Goal: Task Accomplishment & Management: Use online tool/utility

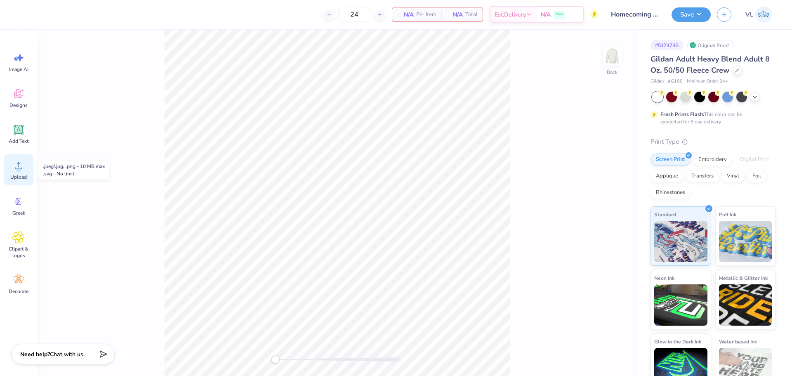
click at [23, 167] on icon at bounding box center [18, 165] width 12 height 12
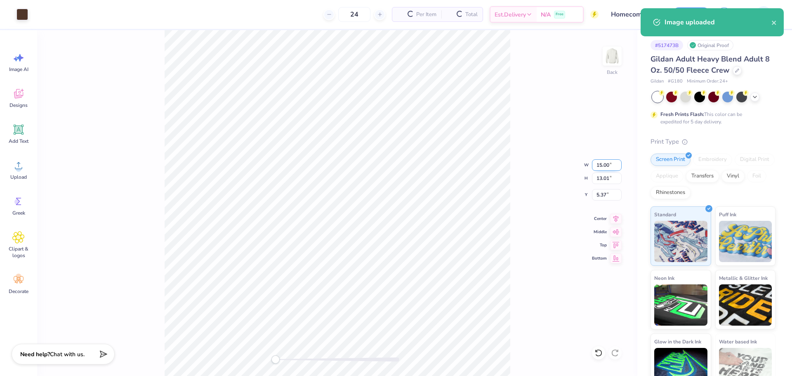
click at [606, 167] on input "15.00" at bounding box center [607, 165] width 30 height 12
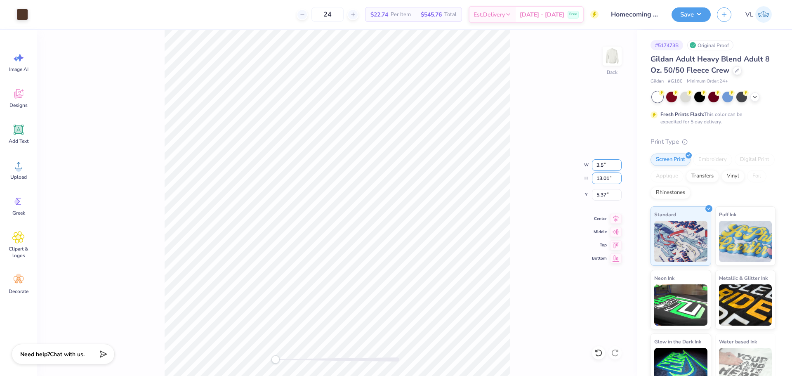
type input "3.50"
type input "3.04"
type input "3"
click at [610, 57] on img at bounding box center [612, 56] width 33 height 33
click at [19, 176] on span "Upload" at bounding box center [18, 177] width 16 height 7
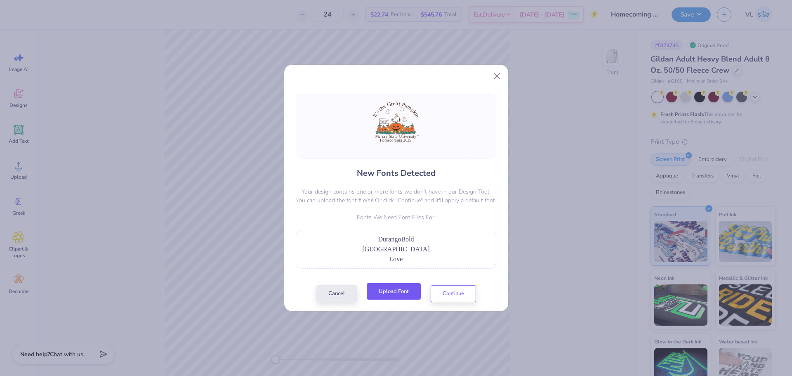
click at [401, 300] on div "Cancel Upload Font Continue" at bounding box center [396, 293] width 160 height 17
click at [399, 293] on button "Upload Font" at bounding box center [394, 291] width 54 height 17
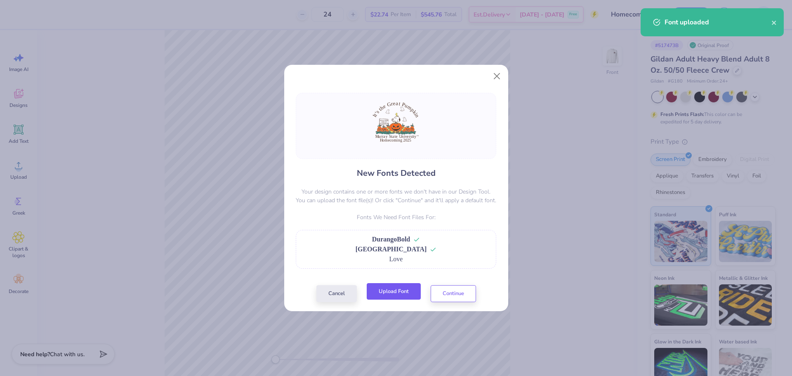
click at [387, 296] on button "Upload Font" at bounding box center [394, 291] width 54 height 17
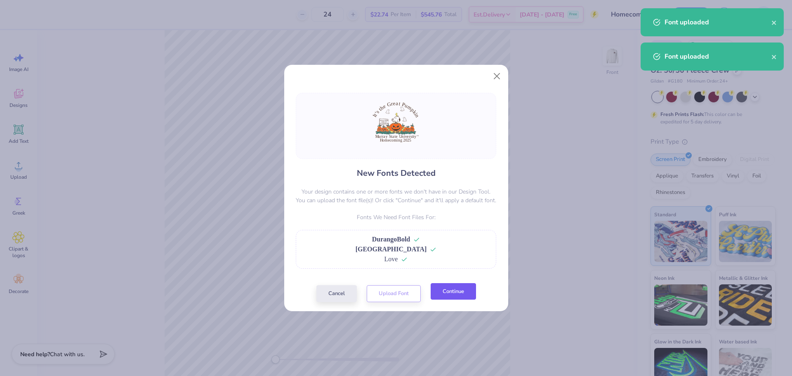
click at [469, 295] on button "Continue" at bounding box center [453, 291] width 45 height 17
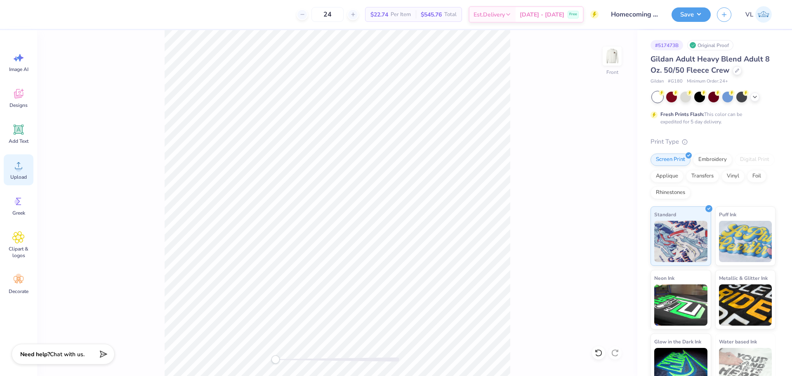
click at [22, 167] on icon at bounding box center [18, 165] width 12 height 12
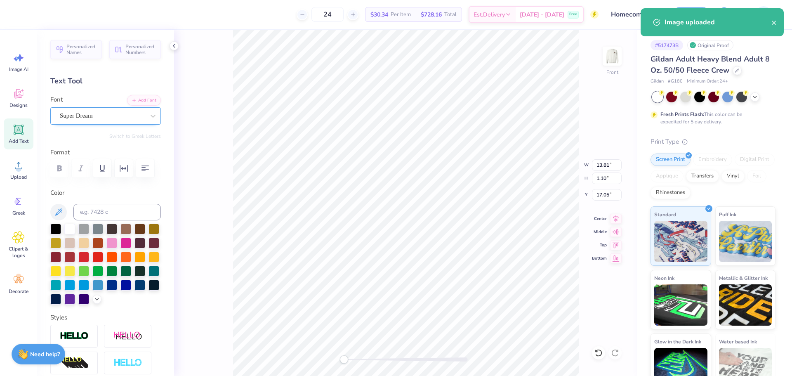
click at [89, 121] on div "Super Dream" at bounding box center [102, 115] width 87 height 13
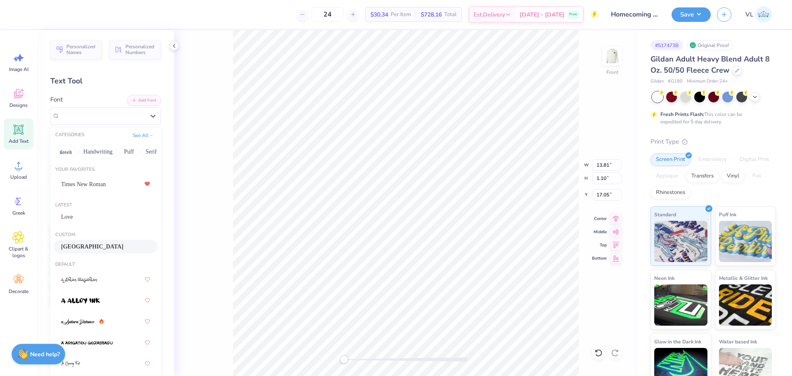
click at [82, 246] on div "Durango" at bounding box center [105, 246] width 89 height 9
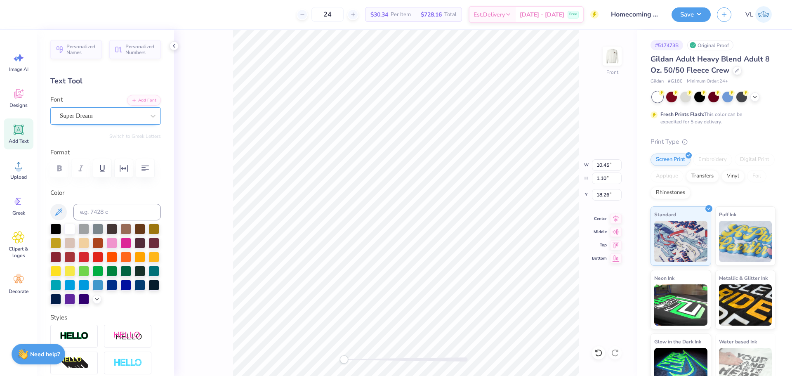
click at [85, 119] on div "Super Dream" at bounding box center [102, 115] width 87 height 13
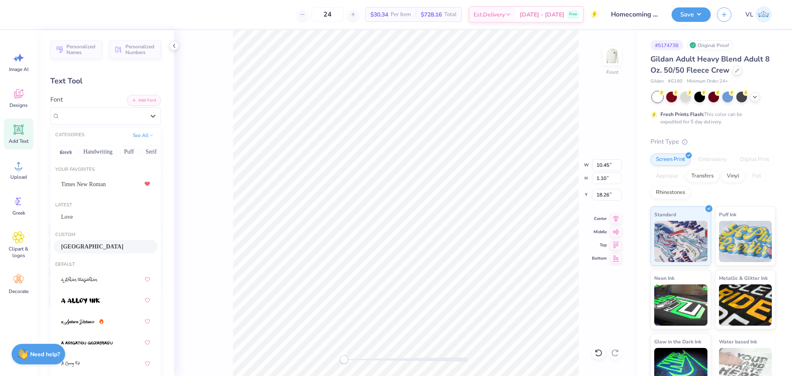
click at [86, 243] on div "Durango" at bounding box center [105, 246] width 89 height 9
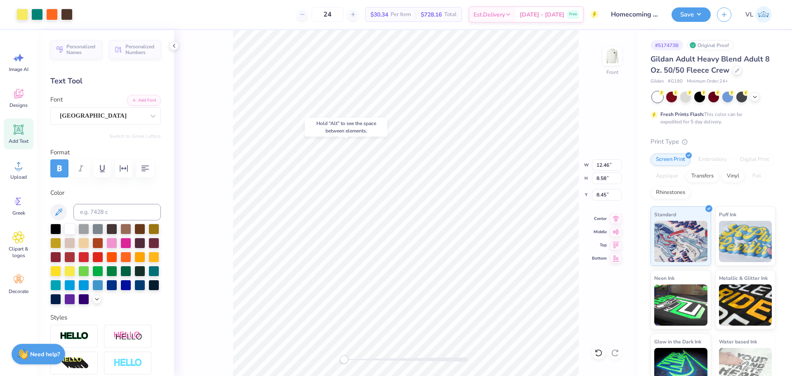
type input "12.46"
type input "8.58"
type input "8.45"
click at [616, 215] on icon at bounding box center [615, 217] width 5 height 7
type input "14.04"
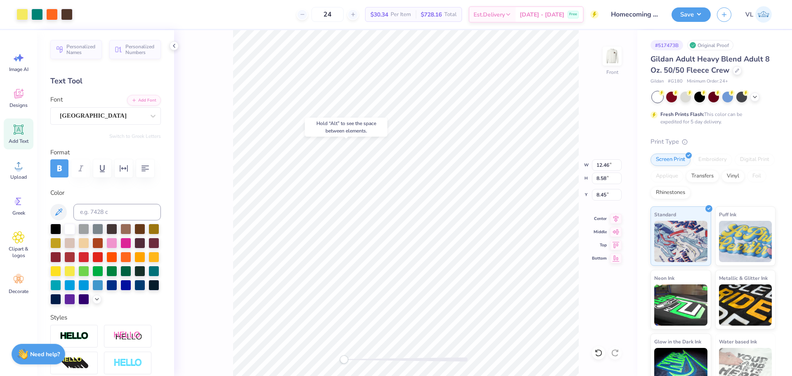
type input "4.72"
type input "7.14"
click at [614, 219] on icon at bounding box center [616, 217] width 12 height 10
click at [615, 217] on icon at bounding box center [616, 217] width 12 height 10
type input "9.79"
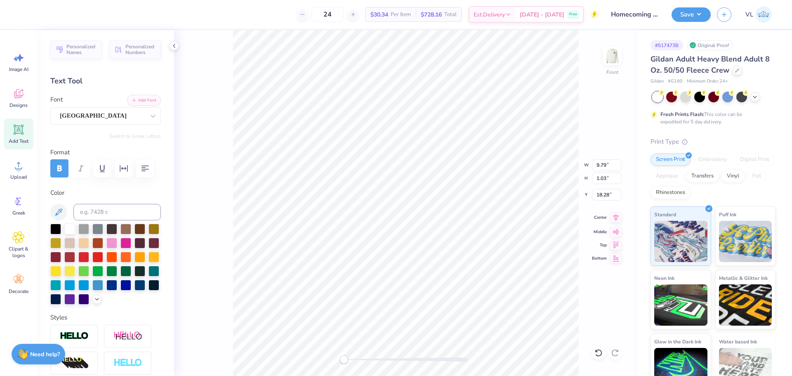
type input "1.03"
type input "18.28"
click at [618, 216] on icon at bounding box center [615, 217] width 5 height 7
type input "12.62"
type input "1.05"
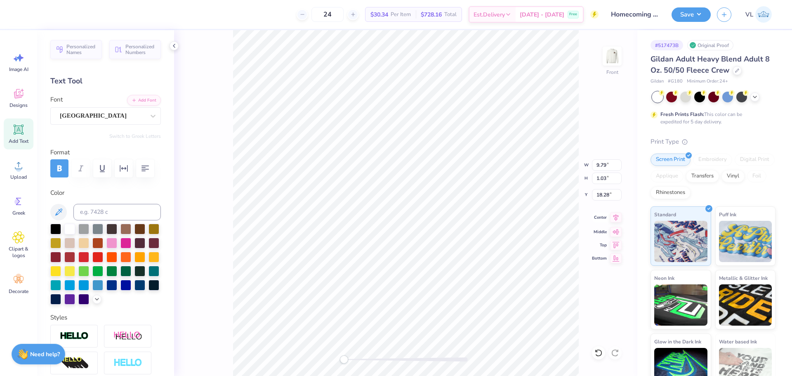
type input "17.06"
drag, startPoint x: 349, startPoint y: 361, endPoint x: 360, endPoint y: 361, distance: 10.3
click at [359, 361] on div "Accessibility label" at bounding box center [359, 359] width 8 height 8
click at [88, 109] on div "Super Dream" at bounding box center [102, 115] width 87 height 13
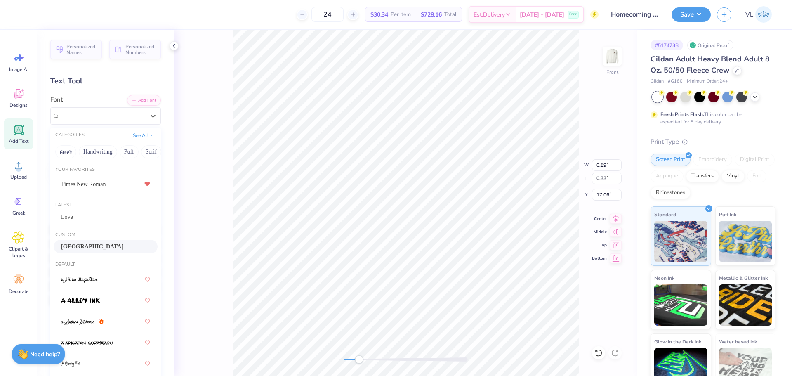
click at [82, 249] on span "Durango" at bounding box center [92, 246] width 62 height 9
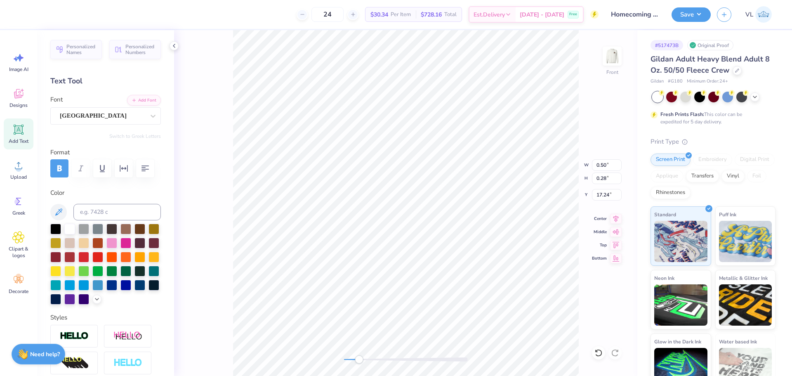
type input "13.13"
type input "1.05"
type input "17.06"
click at [537, 286] on li "Group" at bounding box center [546, 285] width 65 height 16
click at [339, 357] on div "Front W 13.13 13.13 " H 1.05 1.05 " Y 17.06 17.06 " Center Middle Top Bottom" at bounding box center [405, 203] width 463 height 346
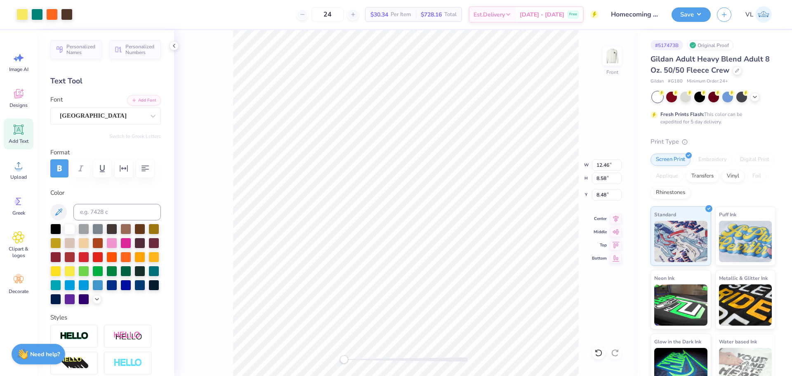
click at [337, 336] on div "Front W 12.46 12.46 " H 8.58 8.58 " Y 8.48 8.48 " Center Middle Top Bottom" at bounding box center [405, 203] width 463 height 346
click at [343, 336] on div "Front" at bounding box center [405, 203] width 463 height 346
drag, startPoint x: 348, startPoint y: 358, endPoint x: 359, endPoint y: 360, distance: 11.7
click at [359, 360] on div "Accessibility label" at bounding box center [357, 359] width 8 height 8
click at [15, 123] on div "Add Text" at bounding box center [19, 133] width 30 height 31
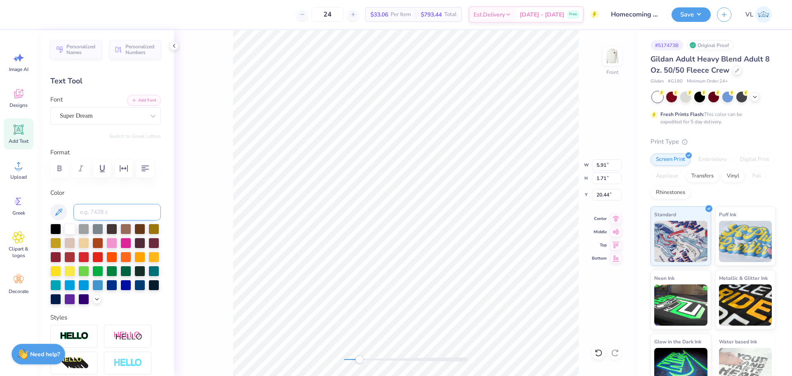
click at [100, 204] on input at bounding box center [116, 212] width 87 height 16
type input "476"
drag, startPoint x: 109, startPoint y: 126, endPoint x: 111, endPoint y: 119, distance: 6.8
click at [109, 125] on div "Personalized Names Personalized Numbers Text Tool Add Font Font Super Dream Swi…" at bounding box center [105, 203] width 137 height 346
click at [111, 119] on div "Super Dream" at bounding box center [102, 115] width 87 height 13
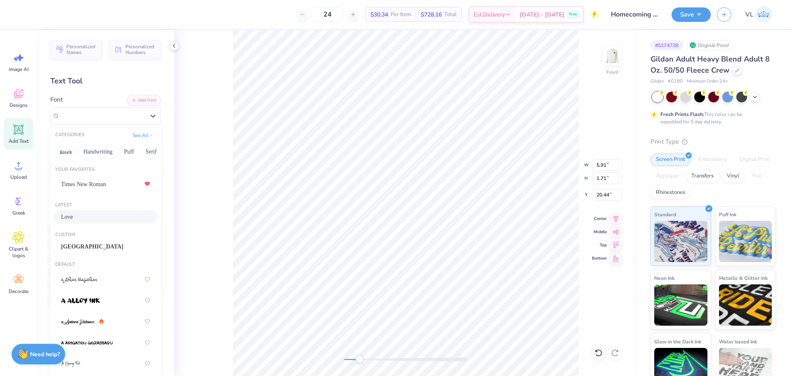
click at [86, 222] on div "Love" at bounding box center [106, 217] width 104 height 14
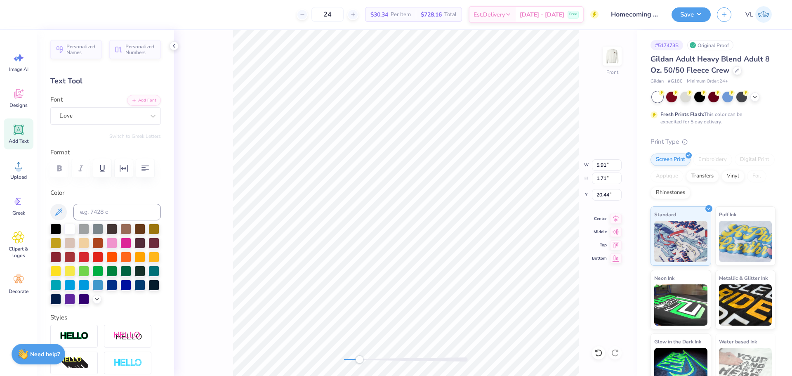
scroll to position [7, 2]
type textarea "WELC0ME"
type input "2.08"
type input "0.39"
type input "12.25"
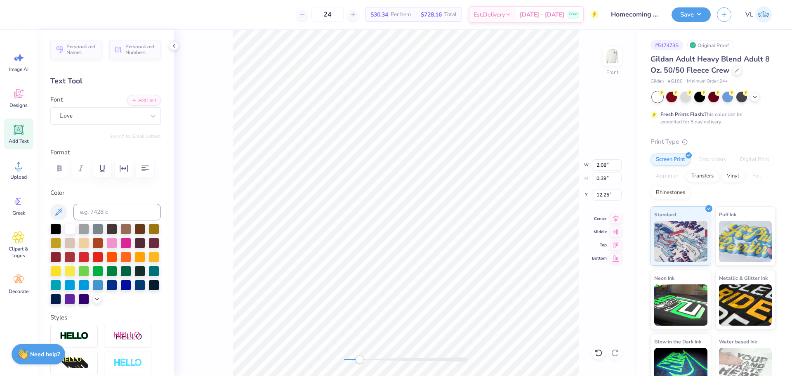
type input "2.51"
type input "0.48"
type input "2.38"
type input "0.45"
click at [349, 169] on li "Duplicate" at bounding box center [362, 164] width 65 height 16
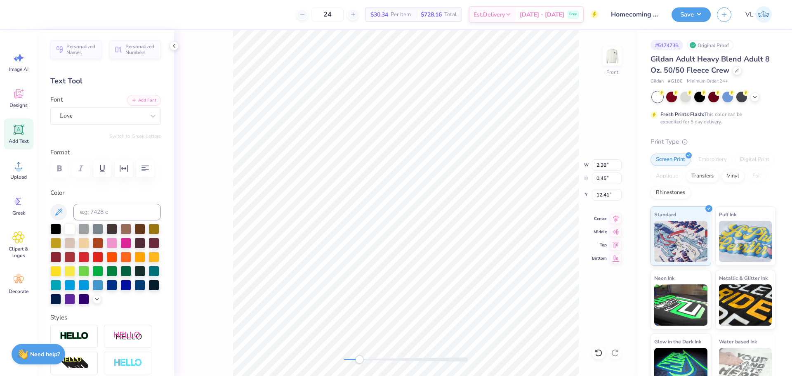
type input "13.41"
type textarea "GREAT"
click at [350, 181] on li "Duplicate" at bounding box center [352, 180] width 65 height 16
type input "1.60"
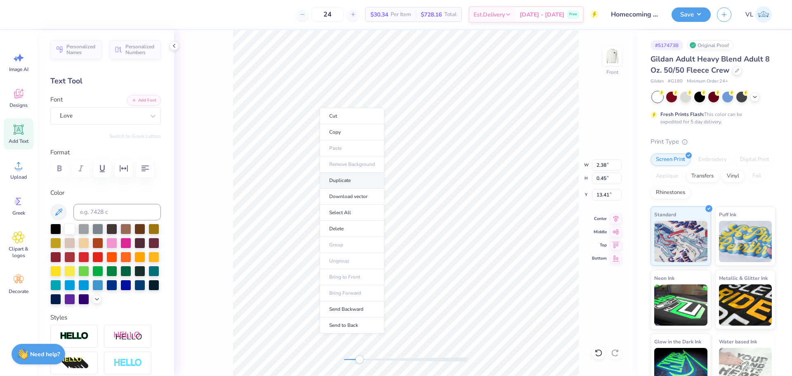
type input "0.46"
type input "13.99"
type textarea "P"
type textarea "PUMPKIN"
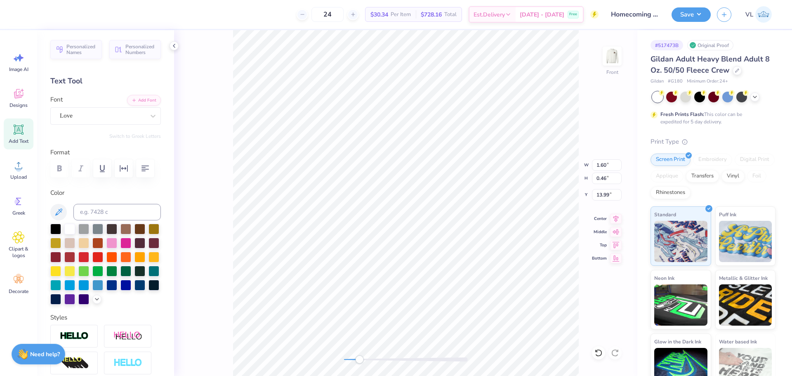
scroll to position [7, 2]
drag, startPoint x: 596, startPoint y: 193, endPoint x: 632, endPoint y: 197, distance: 35.6
click at [632, 197] on div "Front W 1.60 1.60 " H 0.46 0.46 " Y 12.99 12.99 " Center Middle Top Bottom" at bounding box center [405, 203] width 463 height 346
drag, startPoint x: 598, startPoint y: 193, endPoint x: 638, endPoint y: 195, distance: 40.5
click at [638, 195] on div "24 $30.34 Per Item $728.16 Total Est. Delivery Sep 22 - 25 Free Design Title Ho…" at bounding box center [396, 188] width 792 height 376
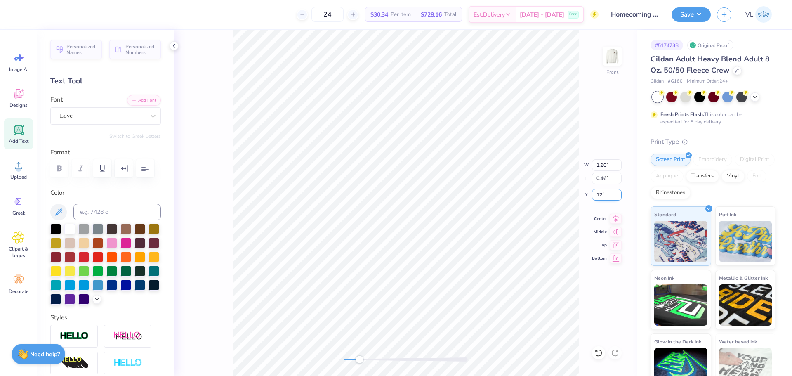
click at [603, 192] on input "12" at bounding box center [607, 195] width 30 height 12
type input "13"
drag, startPoint x: 364, startPoint y: 358, endPoint x: 373, endPoint y: 356, distance: 9.2
click at [373, 357] on div at bounding box center [406, 359] width 124 height 4
type input "12.46"
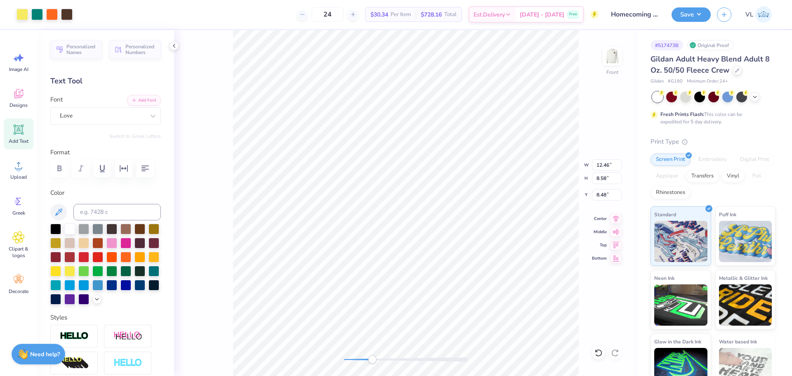
type input "8.58"
type input "8.48"
click at [344, 355] on div "Front W 12.46 12.46 " H 8.58 8.58 " Y 8.48 8.48 " Center Middle Top Bottom" at bounding box center [405, 203] width 463 height 346
click at [338, 342] on div "Front" at bounding box center [405, 203] width 463 height 346
click at [603, 167] on input "14.04" at bounding box center [607, 165] width 30 height 12
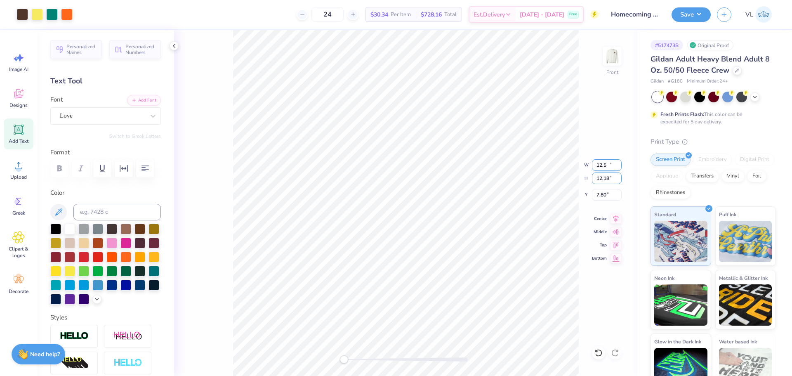
type input "12.50"
type input "10.85"
click at [610, 196] on input "7.80" at bounding box center [607, 195] width 30 height 12
type input "3.00"
click at [599, 169] on input "12.50" at bounding box center [607, 165] width 30 height 12
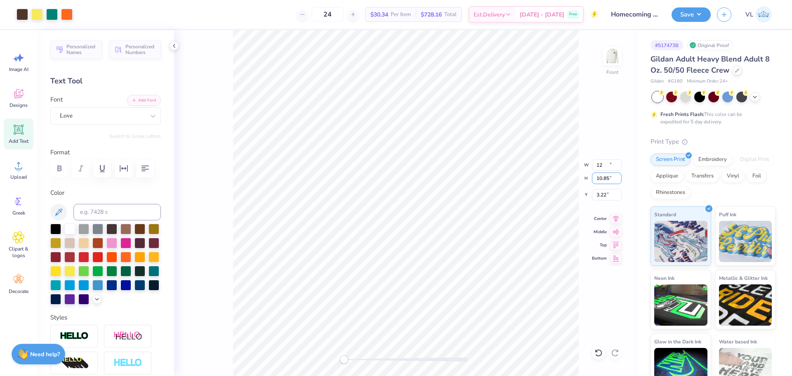
type input "12.00"
type input "10.41"
click at [597, 191] on input "3.22" at bounding box center [607, 195] width 30 height 12
type input "3.00"
click at [702, 9] on button "Save" at bounding box center [691, 13] width 39 height 14
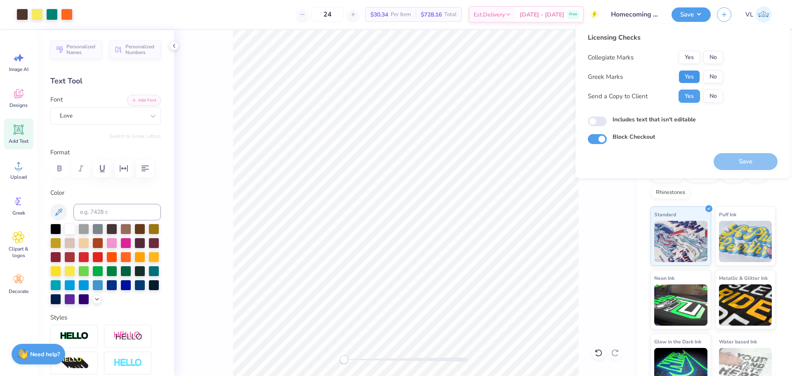
click at [692, 77] on button "Yes" at bounding box center [689, 76] width 21 height 13
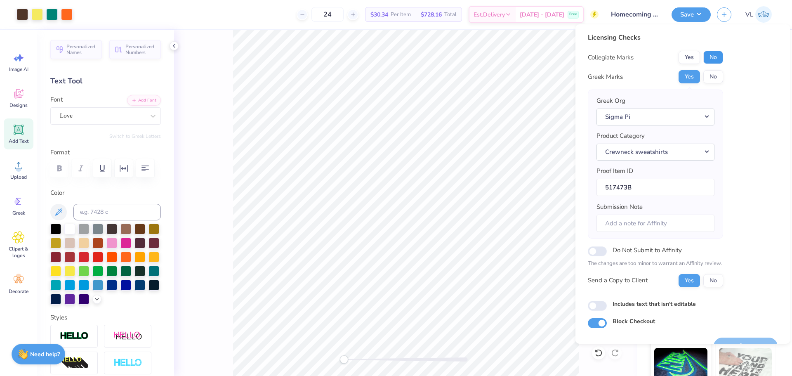
click at [710, 61] on button "No" at bounding box center [713, 57] width 20 height 13
click at [659, 117] on button "Sigma Pi" at bounding box center [655, 116] width 118 height 17
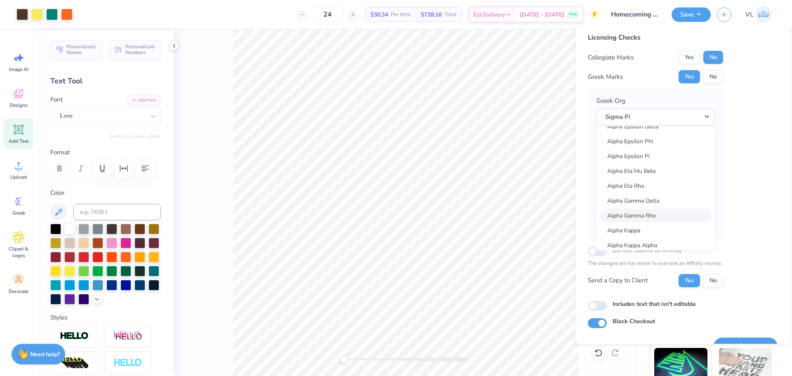
scroll to position [165, 0]
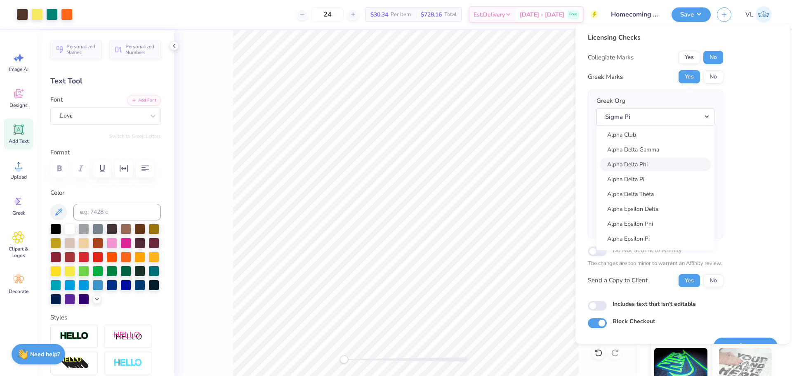
click at [654, 164] on link "Alpha Delta Phi" at bounding box center [655, 165] width 111 height 14
click at [656, 122] on button "Alpha Delta Phi" at bounding box center [655, 116] width 118 height 17
click at [650, 174] on link "Alpha Delta Pi" at bounding box center [655, 179] width 111 height 14
click at [658, 229] on input "Submission Note" at bounding box center [655, 223] width 118 height 18
paste input "Epsilon Omicron"
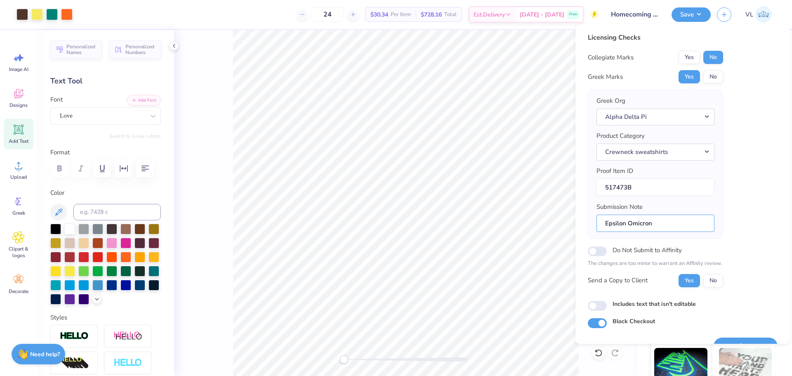
click at [517, 233] on body "Art colors 24 $30.34 Per Item $728.16 Total Est. Delivery Sep 22 - 25 Free Desi…" at bounding box center [396, 188] width 792 height 376
type input "Epsilon Omicron and Homecoming"
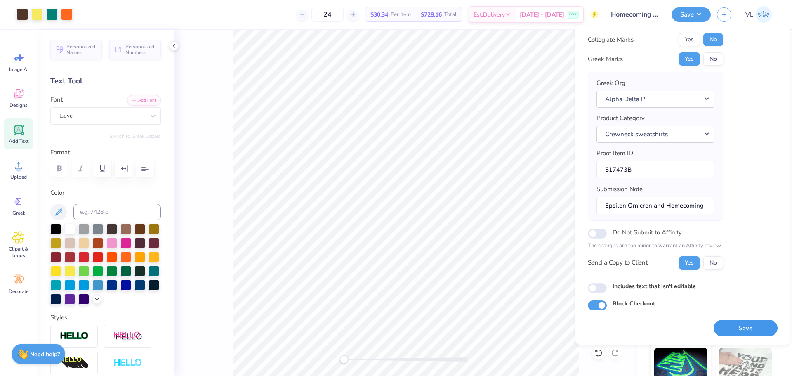
click at [740, 330] on button "Save" at bounding box center [746, 328] width 64 height 17
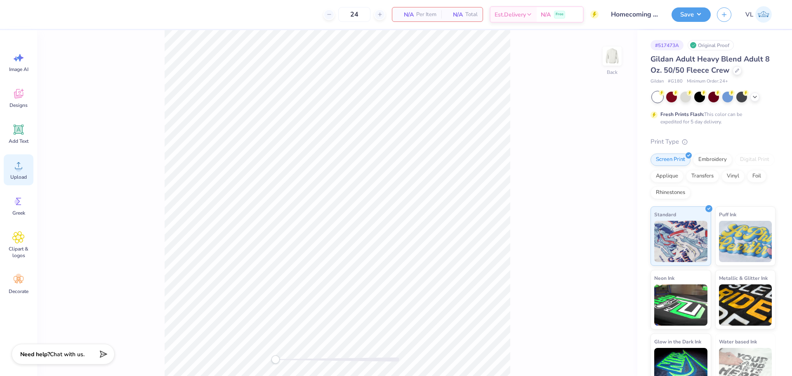
click at [12, 168] on div "Upload" at bounding box center [19, 169] width 30 height 31
click at [21, 174] on span "Upload" at bounding box center [18, 177] width 16 height 7
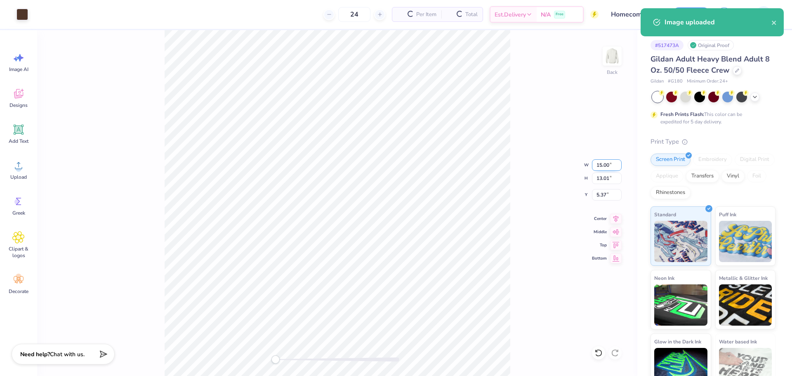
click at [606, 165] on input "15.00" at bounding box center [607, 165] width 30 height 12
type input "3"
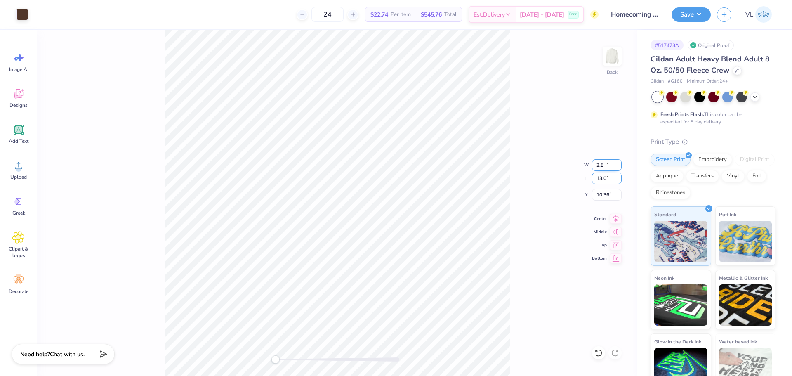
type input "3.50"
type input "3.04"
type input "3"
click at [601, 57] on div "Back W 3.50 3.50 " H 3.04 3.04 " Y 3.00 3.00 " Center Middle Top Bottom" at bounding box center [337, 203] width 600 height 346
click at [615, 55] on img at bounding box center [612, 56] width 33 height 33
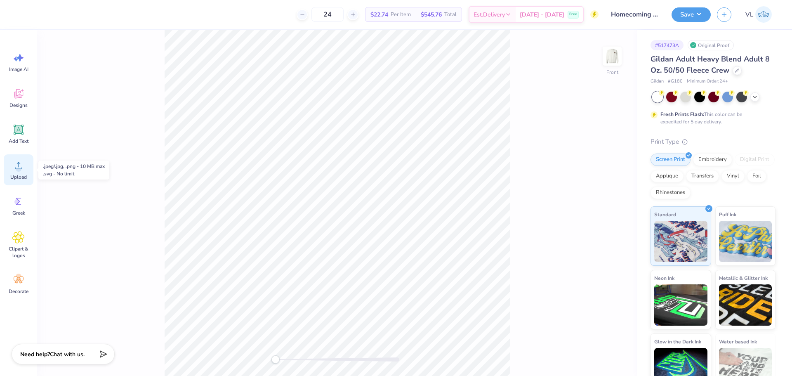
click at [18, 174] on span "Upload" at bounding box center [18, 177] width 16 height 7
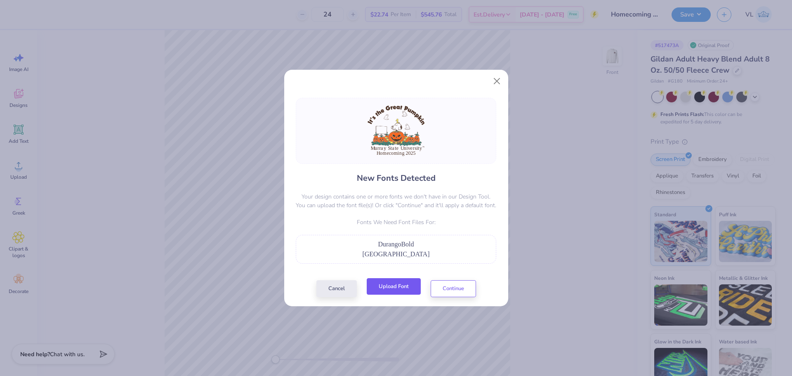
click at [392, 284] on button "Upload Font" at bounding box center [394, 286] width 54 height 17
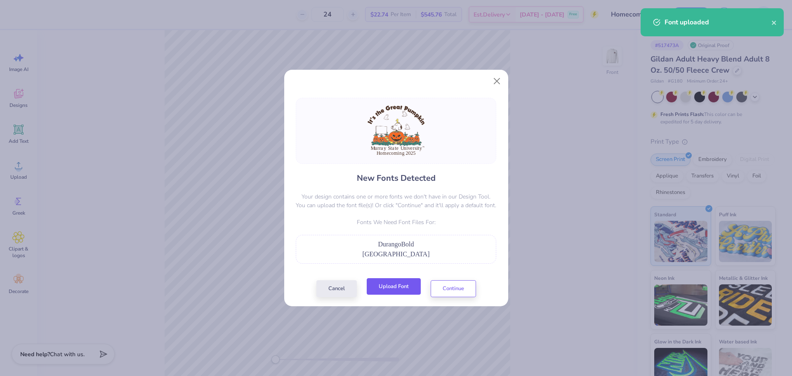
click at [389, 289] on button "Upload Font" at bounding box center [394, 286] width 54 height 17
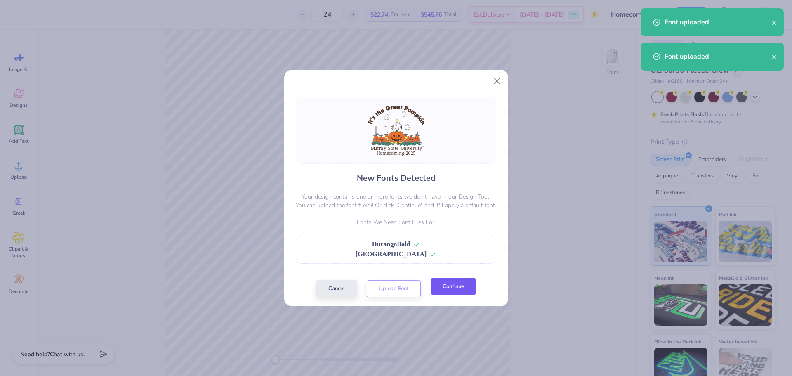
click at [462, 290] on button "Continue" at bounding box center [453, 286] width 45 height 17
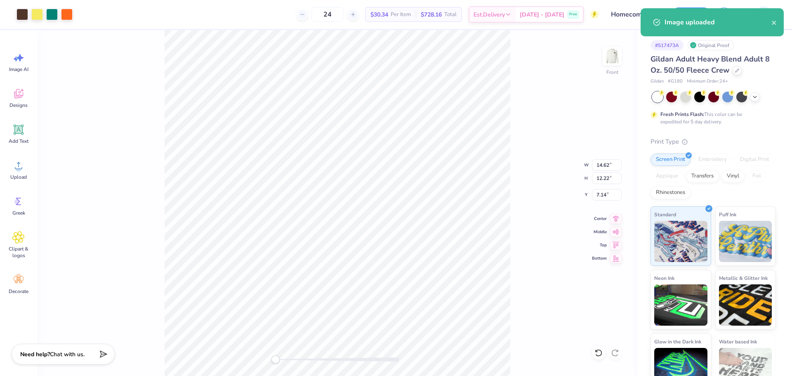
click at [374, 299] on div "New Fonts Detected Your design contains one or more fonts we don't have in our …" at bounding box center [396, 188] width 792 height 376
click at [366, 282] on div "New Fonts Detected Your design contains one or more fonts we don't have in our …" at bounding box center [396, 188] width 792 height 376
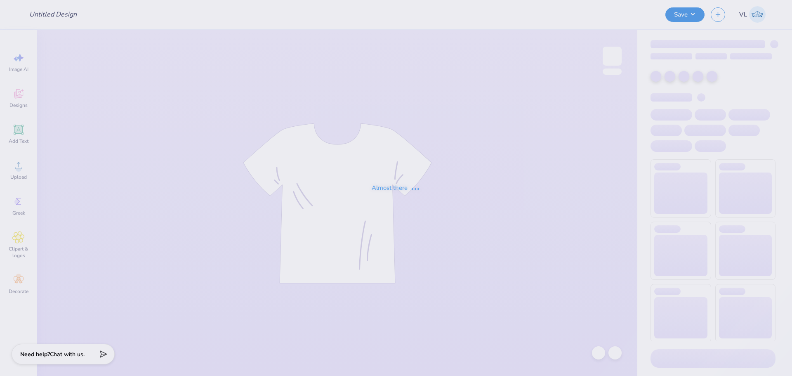
type input "Homecoming Crews"
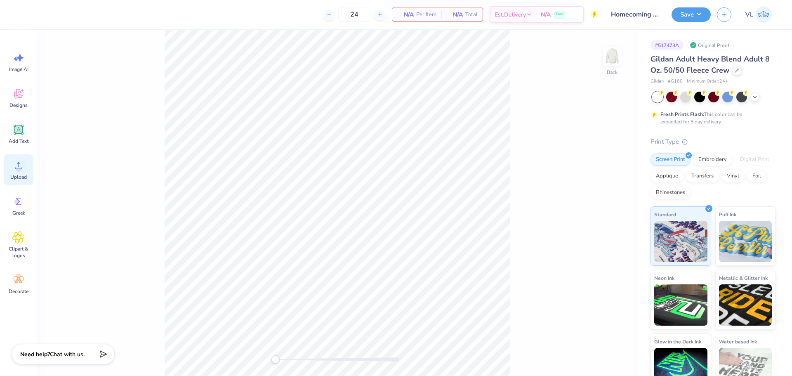
click at [22, 173] on div "Upload" at bounding box center [19, 169] width 30 height 31
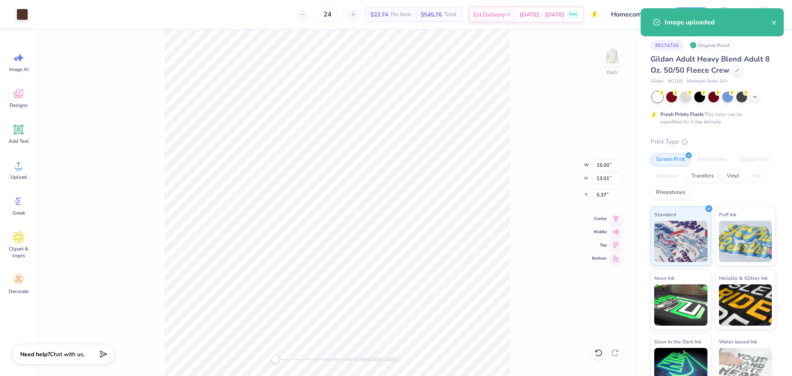
click at [592, 161] on div "Back W 15.00 15.00 " H 13.01 13.01 " Y 5.37 5.37 " Center Middle Top Bottom" at bounding box center [337, 203] width 600 height 346
click at [609, 161] on input "15.00" at bounding box center [607, 165] width 30 height 12
type input "3.50"
type input "3.04"
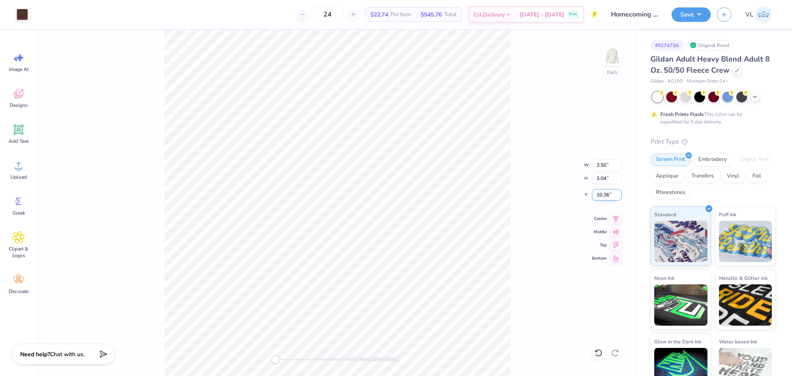
click at [603, 194] on input "10.36" at bounding box center [607, 195] width 30 height 12
type input "3"
click at [616, 52] on img at bounding box center [612, 56] width 33 height 33
click at [18, 174] on span "Upload" at bounding box center [18, 177] width 16 height 7
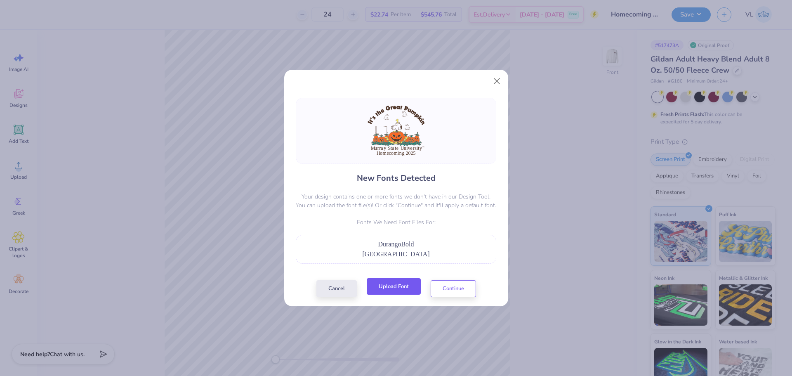
click at [396, 284] on button "Upload Font" at bounding box center [394, 286] width 54 height 17
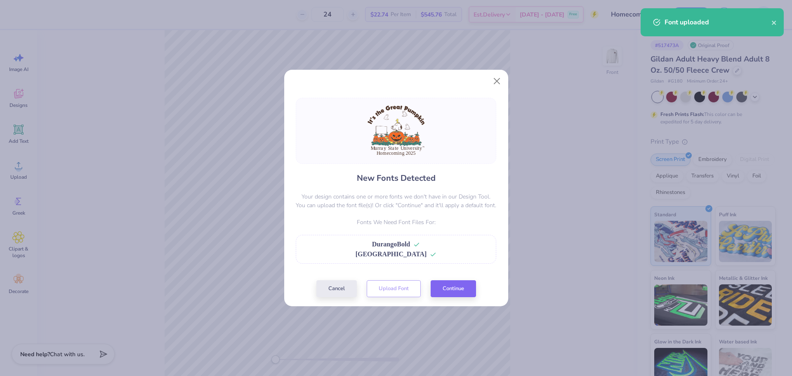
click at [404, 287] on div "Cancel Upload Font Continue" at bounding box center [396, 288] width 160 height 17
click at [442, 288] on button "Continue" at bounding box center [453, 286] width 45 height 17
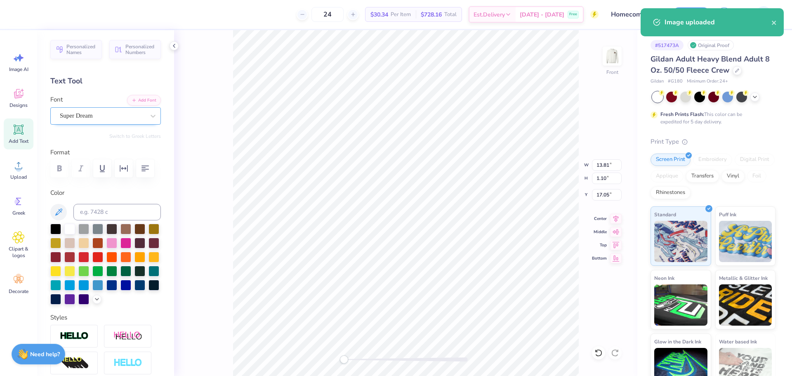
click at [94, 117] on div "Super Dream" at bounding box center [102, 115] width 87 height 13
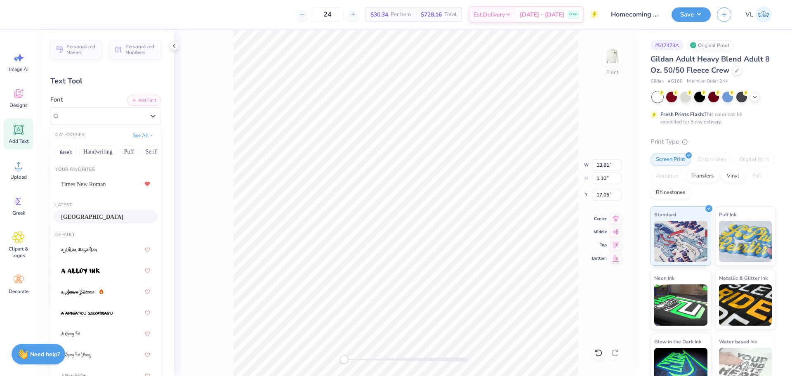
click at [81, 216] on span "Durango" at bounding box center [92, 216] width 62 height 9
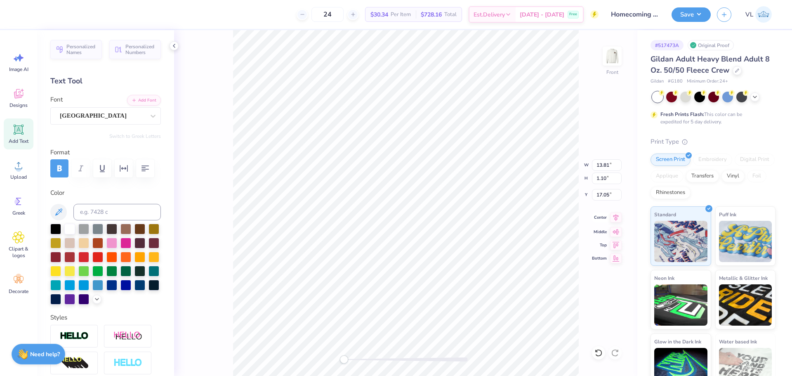
click at [613, 217] on icon at bounding box center [616, 217] width 12 height 10
type input "12.46"
type input "8.58"
type input "8.45"
click at [611, 220] on icon at bounding box center [616, 217] width 12 height 10
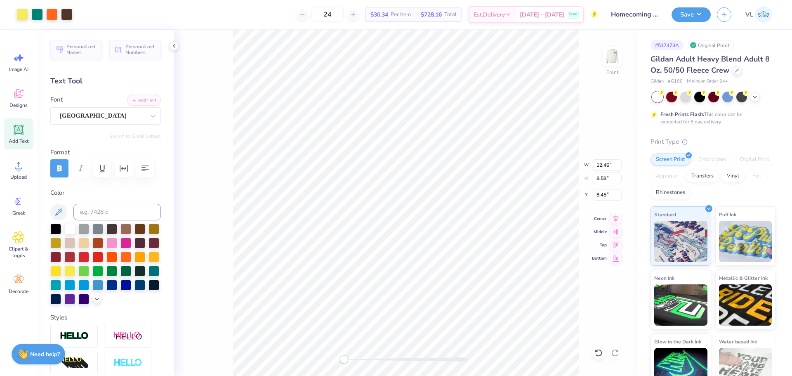
type input "14.04"
type input "4.72"
type input "7.14"
click at [619, 216] on icon at bounding box center [616, 217] width 12 height 10
click at [614, 217] on icon at bounding box center [616, 217] width 12 height 10
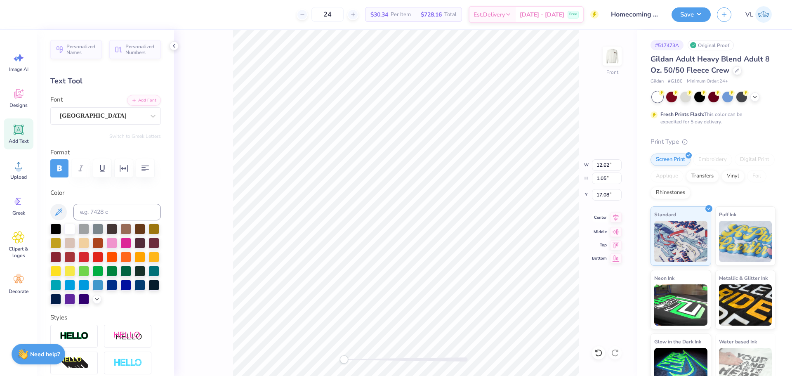
click at [616, 218] on icon at bounding box center [615, 217] width 5 height 7
click at [87, 121] on div "Super Dream" at bounding box center [102, 115] width 87 height 13
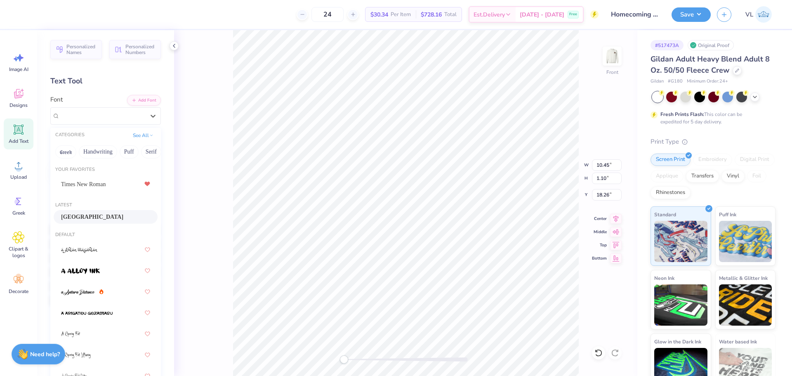
click at [94, 214] on div "Durango" at bounding box center [105, 216] width 89 height 9
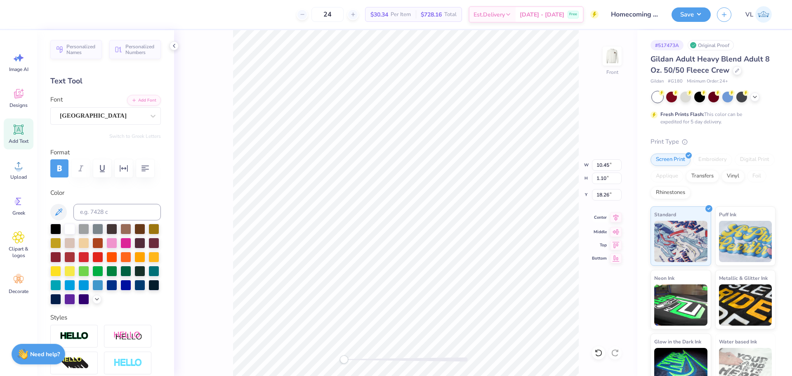
click at [615, 215] on icon at bounding box center [615, 217] width 5 height 7
click at [96, 115] on div "Super Dream" at bounding box center [102, 115] width 87 height 13
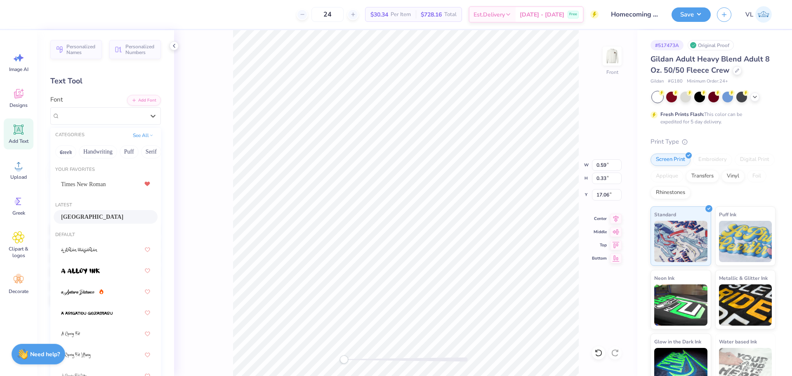
click at [91, 211] on div "Durango" at bounding box center [106, 217] width 104 height 14
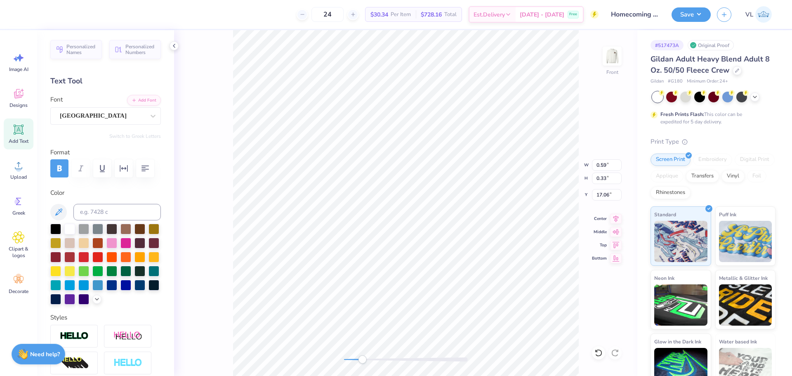
drag, startPoint x: 346, startPoint y: 357, endPoint x: 387, endPoint y: 356, distance: 41.7
click at [364, 361] on div "Accessibility label" at bounding box center [362, 359] width 8 height 8
click at [348, 354] on div "Front W 0.50 0.50 " H 0.28 0.28 " Y 17.24 17.24 " Center Middle Top Bottom" at bounding box center [405, 203] width 463 height 346
click at [145, 101] on button "Add Font" at bounding box center [144, 99] width 34 height 11
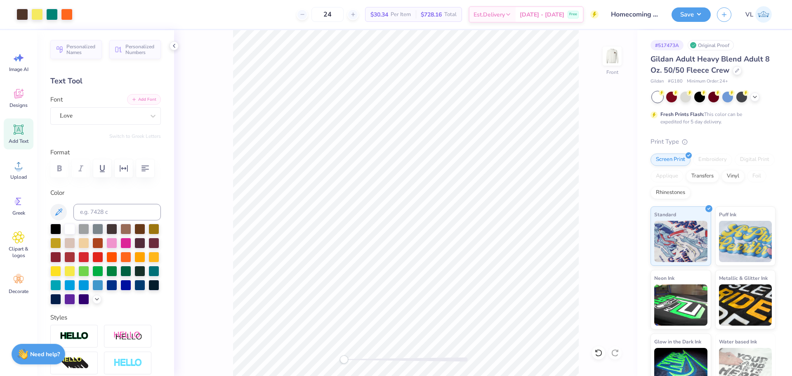
click at [139, 97] on button "Add Font" at bounding box center [144, 99] width 34 height 11
click at [19, 134] on icon at bounding box center [19, 130] width 10 height 10
click at [126, 217] on input at bounding box center [116, 212] width 87 height 16
type input "476"
click at [113, 123] on div "Super Dream" at bounding box center [105, 115] width 111 height 17
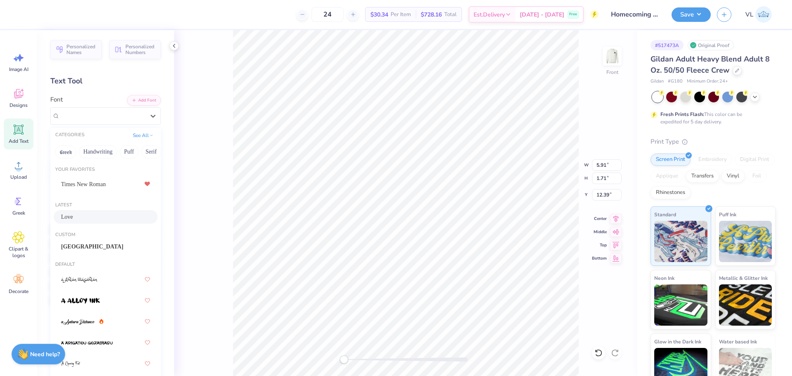
click at [68, 215] on span "Love" at bounding box center [67, 216] width 12 height 9
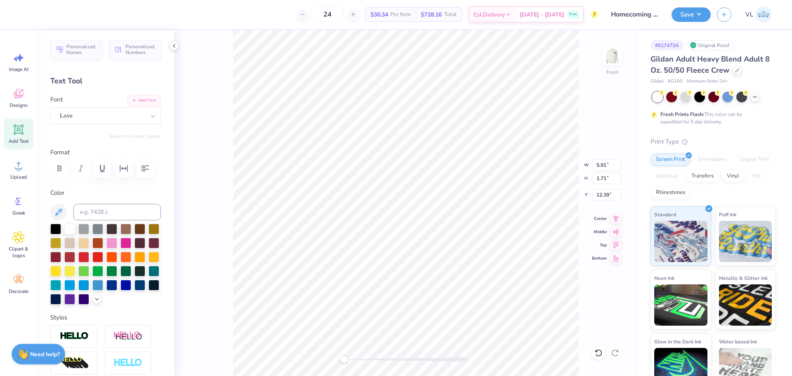
scroll to position [7, 2]
type textarea "WELC0ME"
type input "3.66"
type input "0.69"
type input "21.91"
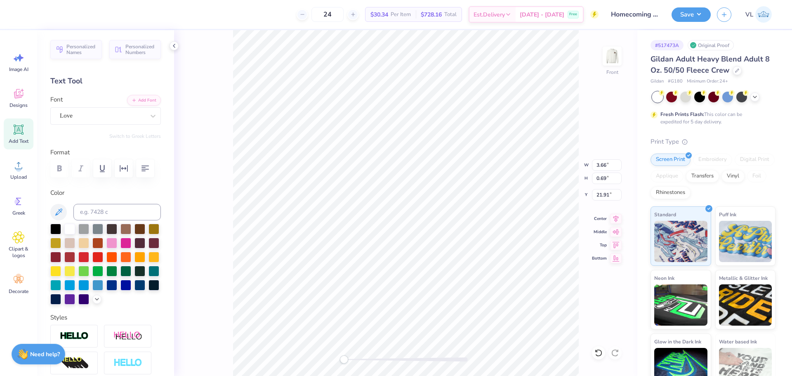
type input "2.65"
type input "0.50"
type input "12.04"
drag, startPoint x: 345, startPoint y: 361, endPoint x: 356, endPoint y: 361, distance: 10.7
click at [356, 361] on div "Accessibility label" at bounding box center [355, 359] width 8 height 8
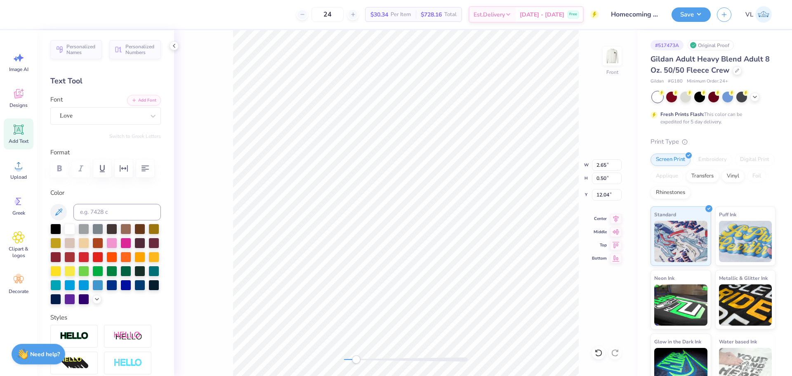
type input "2.29"
type input "0.44"
click at [364, 221] on li "Duplicate" at bounding box center [365, 221] width 65 height 16
type input "13.49"
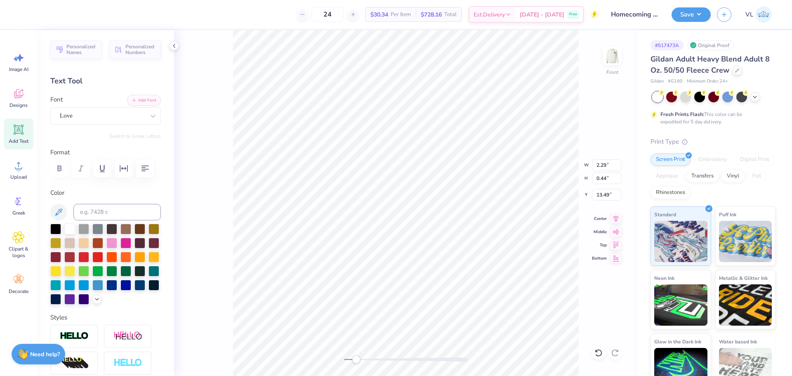
type textarea "GREAT"
click at [349, 222] on li "Duplicate" at bounding box center [363, 221] width 65 height 16
type input "1.54"
type input "14.03"
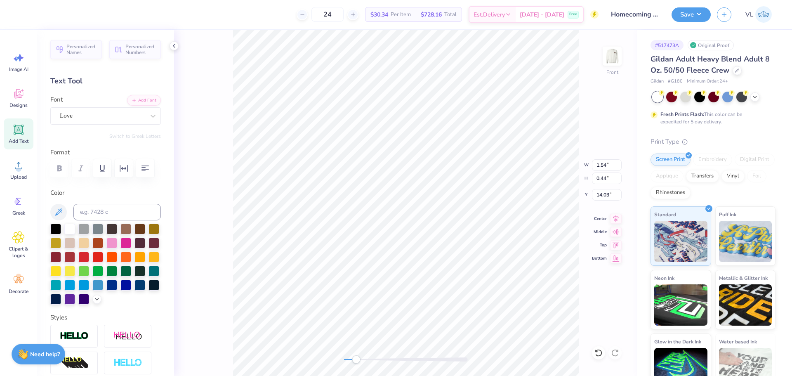
scroll to position [7, 1]
type textarea "PUMPKIN"
type input "2.29"
type input "12.49"
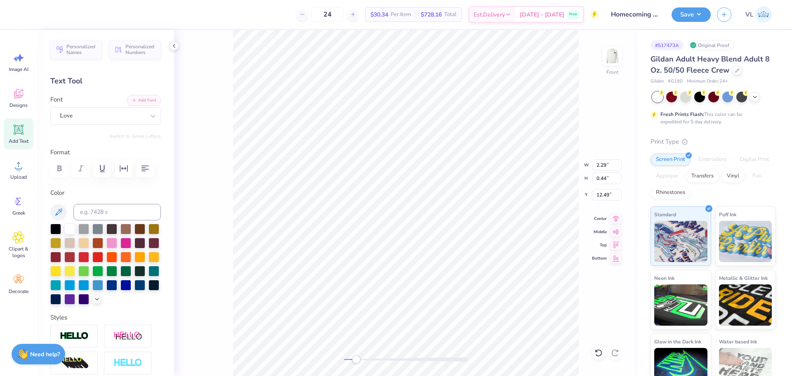
type input "1.54"
type input "13.03"
type input "2.11"
type input "0.46"
type input "13.46"
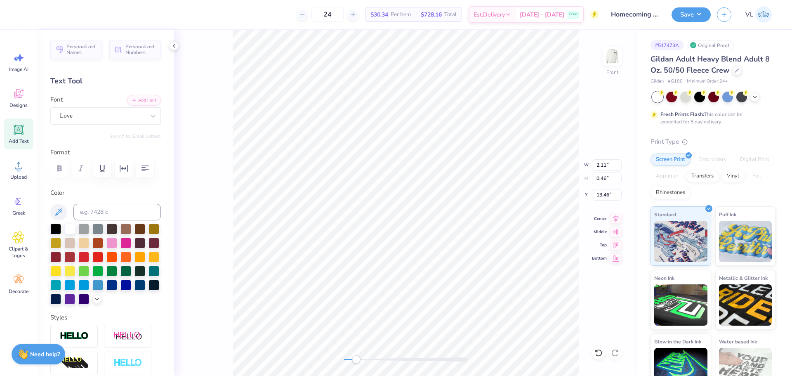
type input "1.54"
type input "0.44"
type input "12.93"
type input "2.29"
type input "12.39"
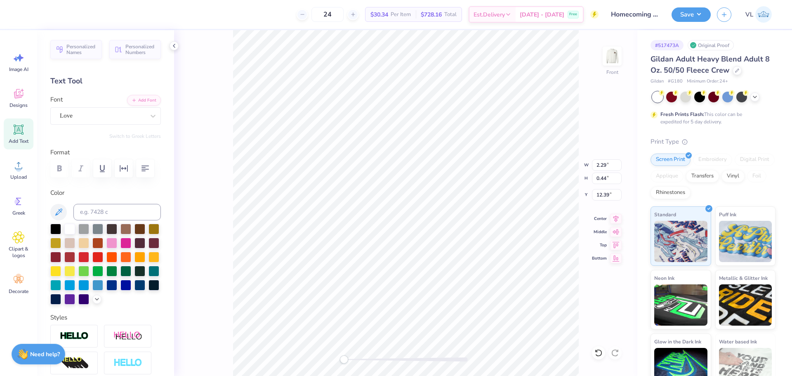
click at [320, 364] on div "Front W 2.29 2.29 " H 0.44 0.44 " Y 12.39 12.39 " Center Middle Top Bottom" at bounding box center [405, 203] width 463 height 346
click at [312, 360] on div "Front" at bounding box center [405, 203] width 463 height 346
type input "12.46"
type input "8.58"
type input "8.45"
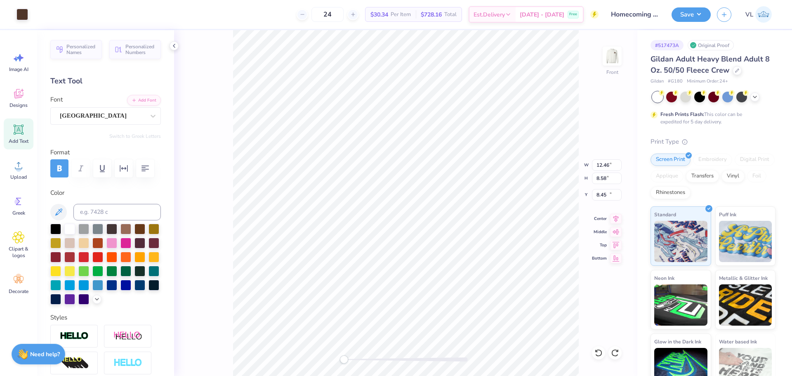
type input "12.62"
type input "1.05"
type input "18.35"
type input "9.79"
type input "1.03"
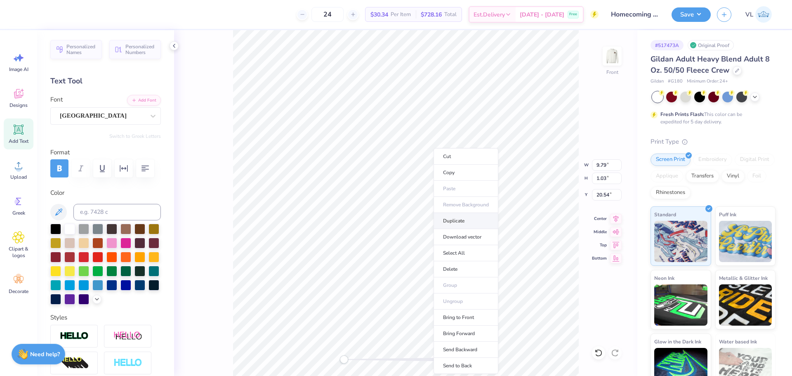
click at [465, 220] on li "Duplicate" at bounding box center [466, 221] width 65 height 16
type input "19.89"
paste textarea "™"
type textarea "™"
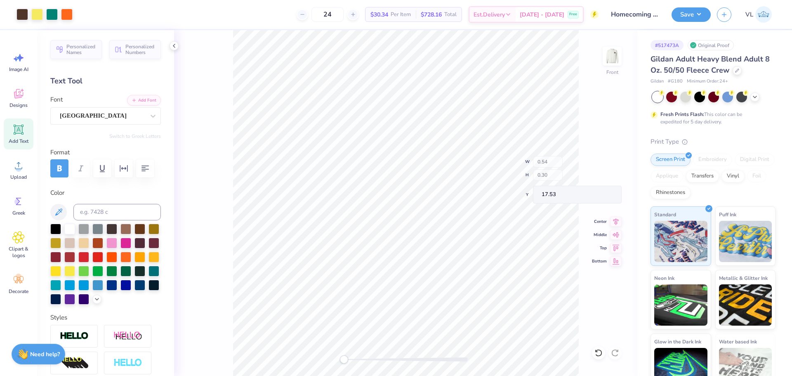
type input "0.54"
type input "0.30"
type input "17.53"
type input "0.54"
type input "0.30"
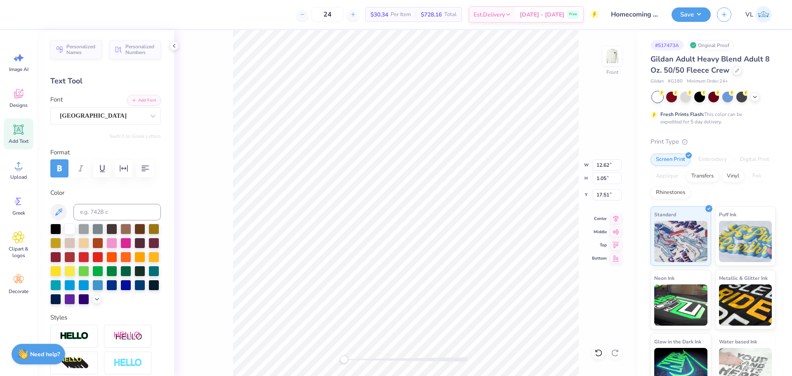
type input "17.53"
click at [610, 162] on input "14.04" at bounding box center [607, 165] width 30 height 12
type input "12.00"
type input "10.59"
click at [603, 195] on input "8.03" at bounding box center [607, 195] width 30 height 12
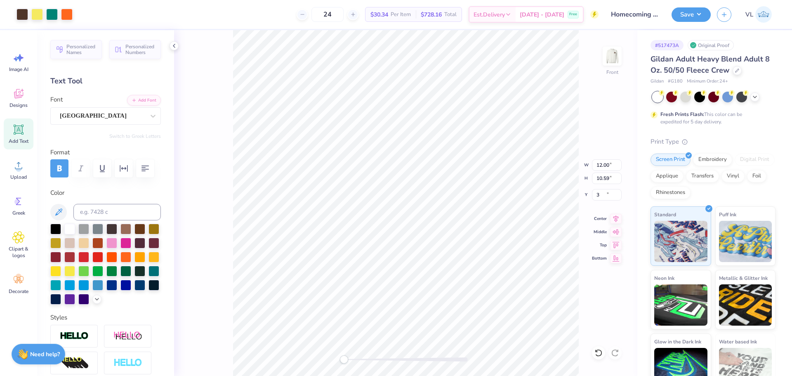
type input "3.00"
click at [689, 14] on button "Save" at bounding box center [691, 13] width 39 height 14
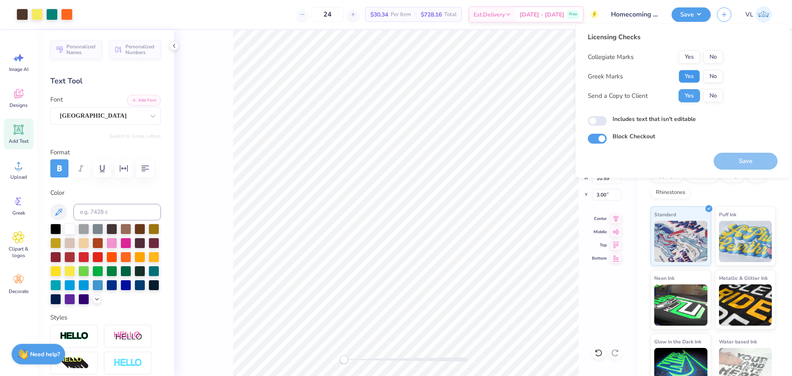
click at [698, 73] on button "Yes" at bounding box center [689, 76] width 21 height 13
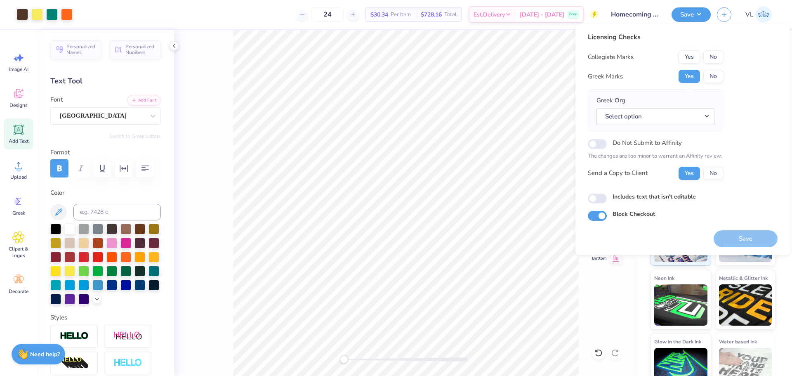
click at [675, 108] on div "Select option" at bounding box center [655, 116] width 118 height 17
click at [656, 115] on button "Select option" at bounding box center [655, 116] width 118 height 17
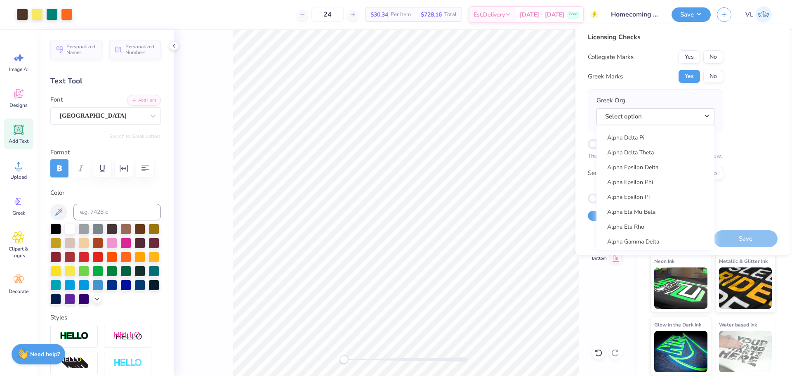
scroll to position [124, 0]
click at [649, 214] on link "Alpha Delta Pi" at bounding box center [655, 220] width 111 height 14
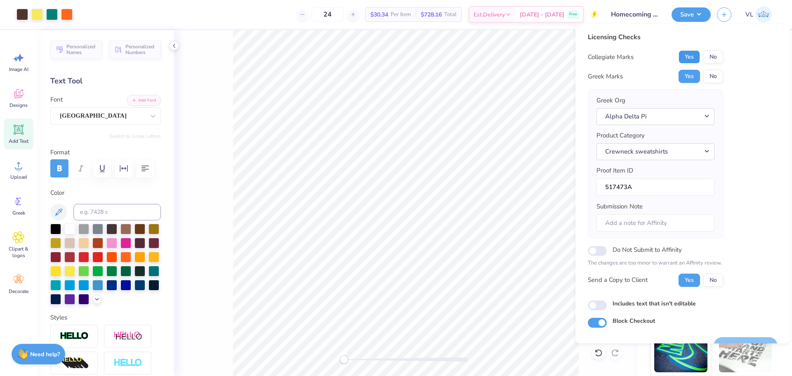
click at [692, 55] on button "Yes" at bounding box center [689, 56] width 21 height 13
click at [634, 226] on input "Submission Note" at bounding box center [655, 223] width 118 height 18
click at [634, 222] on input "Ho" at bounding box center [655, 223] width 118 height 18
paste input "Epsilon Omicron"
drag, startPoint x: 613, startPoint y: 219, endPoint x: 629, endPoint y: 213, distance: 17.5
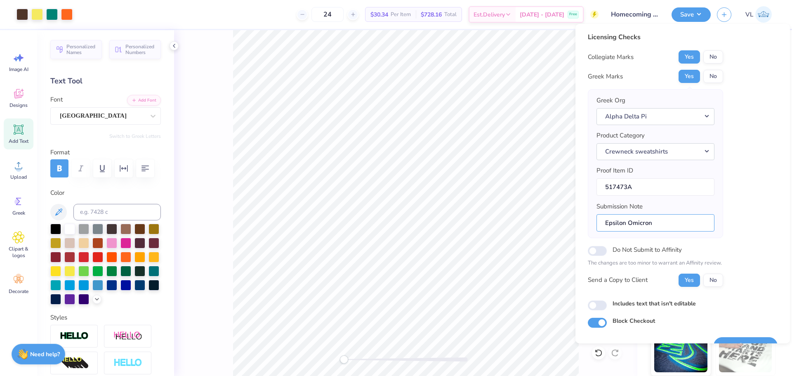
click at [606, 213] on div "Submission Note Epsilon Omicron" at bounding box center [655, 217] width 118 height 30
click at [674, 220] on input "Epsilon Omicron" at bounding box center [655, 223] width 118 height 18
type input "Epsilon Omicron and Homecoming"
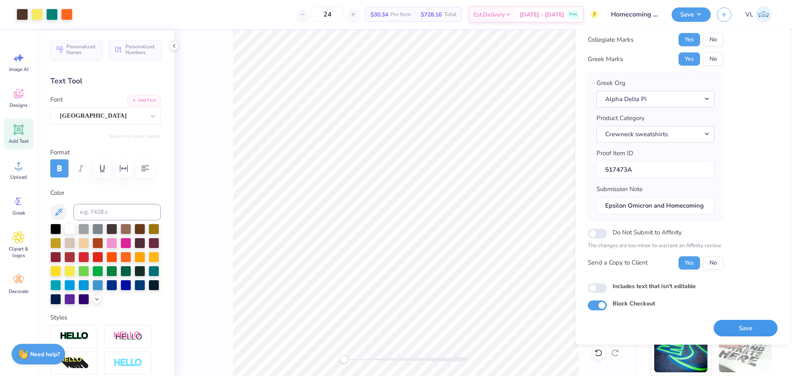
click at [736, 320] on button "Save" at bounding box center [746, 328] width 64 height 17
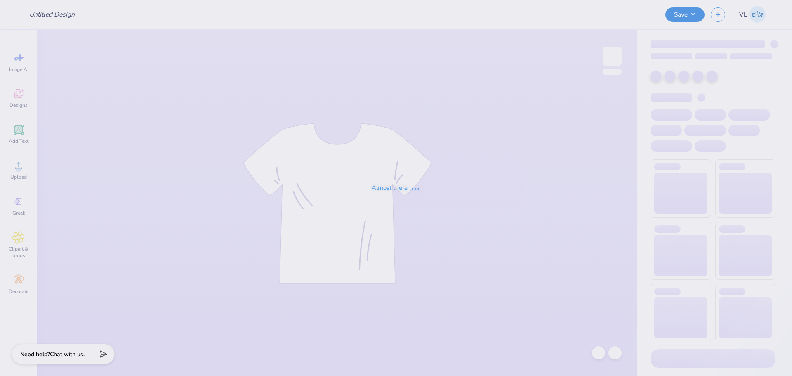
type input "Homecoming Crews"
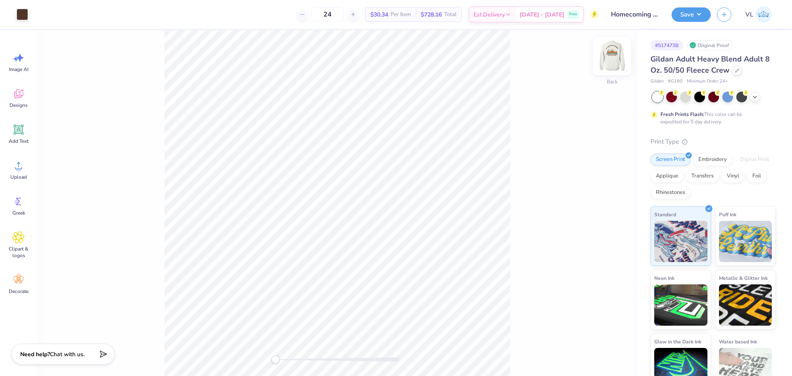
click at [612, 54] on img at bounding box center [612, 56] width 33 height 33
click at [25, 173] on div "Upload" at bounding box center [19, 169] width 30 height 31
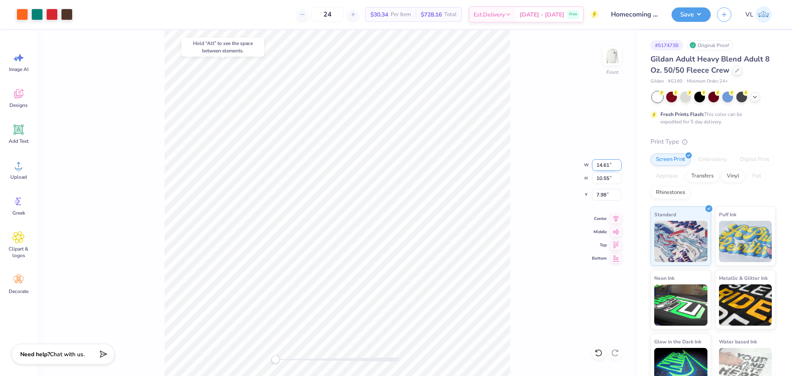
click at [603, 163] on input "14.61" at bounding box center [607, 165] width 30 height 12
type input "12.00"
type input "8.66"
click at [619, 216] on icon at bounding box center [616, 217] width 12 height 10
type input "2.70"
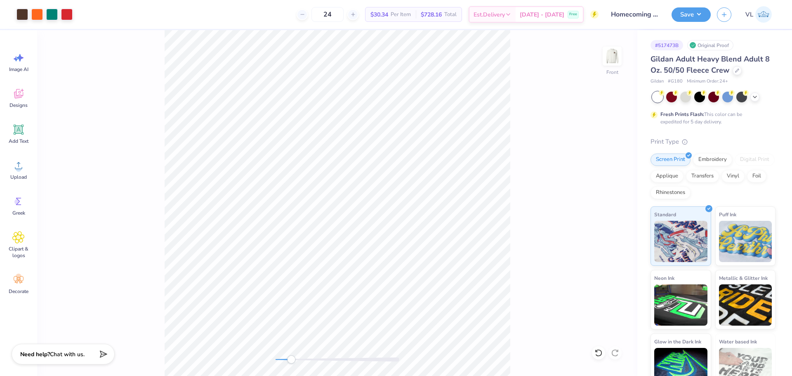
drag, startPoint x: 281, startPoint y: 362, endPoint x: 291, endPoint y: 360, distance: 10.0
click at [291, 360] on div "Accessibility label" at bounding box center [291, 359] width 8 height 8
click at [391, 303] on li "Send to Back" at bounding box center [383, 305] width 65 height 16
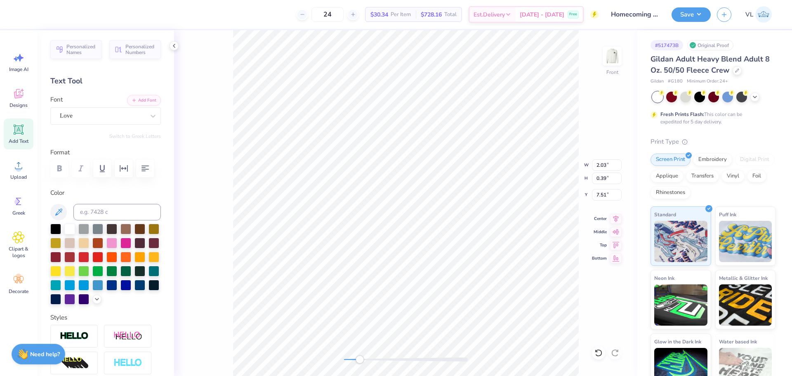
type input "1.37"
type input "7.95"
type input "1.87"
type input "0.41"
type input "8.40"
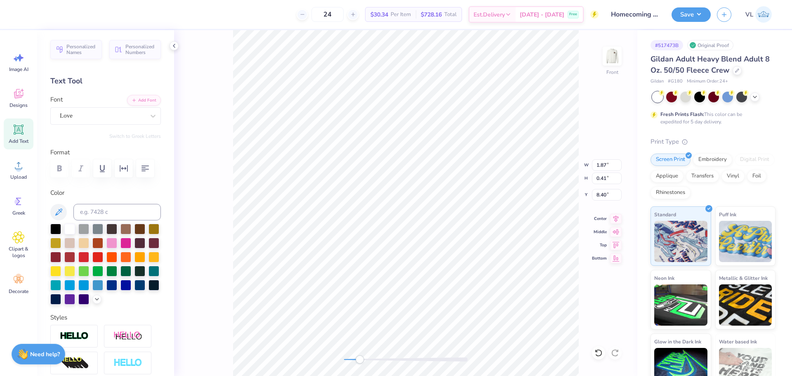
type input "1.37"
type input "0.39"
type input "7.23"
click at [340, 357] on div "Accessibility label" at bounding box center [344, 359] width 8 height 8
click at [9, 175] on div "Upload" at bounding box center [19, 169] width 30 height 31
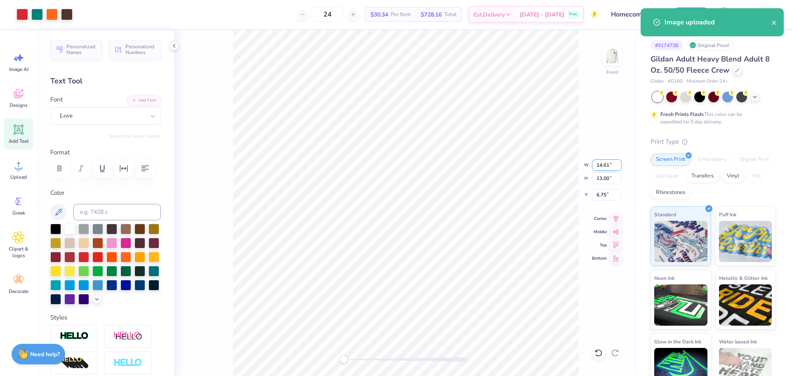
click at [603, 166] on input "14.61" at bounding box center [607, 165] width 30 height 12
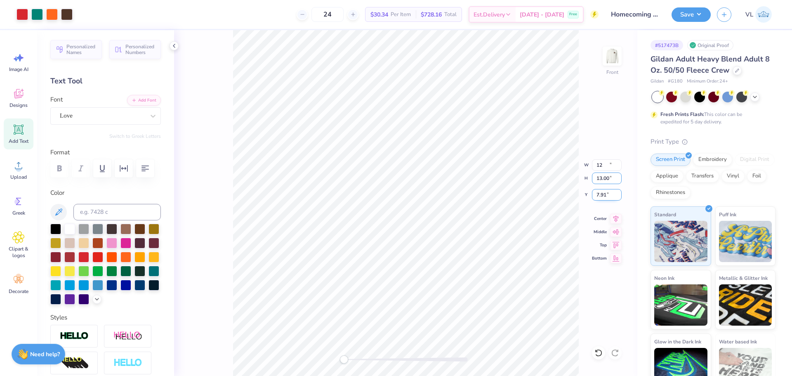
type input "12.00"
type input "10.68"
click at [603, 194] on input "7.91" at bounding box center [607, 195] width 30 height 12
type input "3"
click at [611, 60] on img at bounding box center [612, 56] width 33 height 33
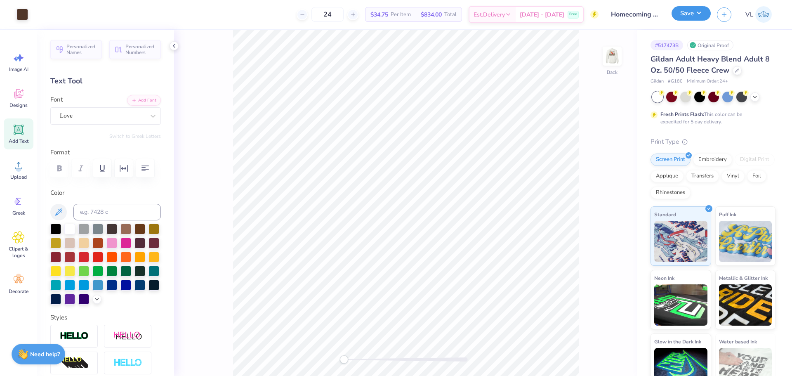
click at [681, 14] on button "Save" at bounding box center [691, 13] width 39 height 14
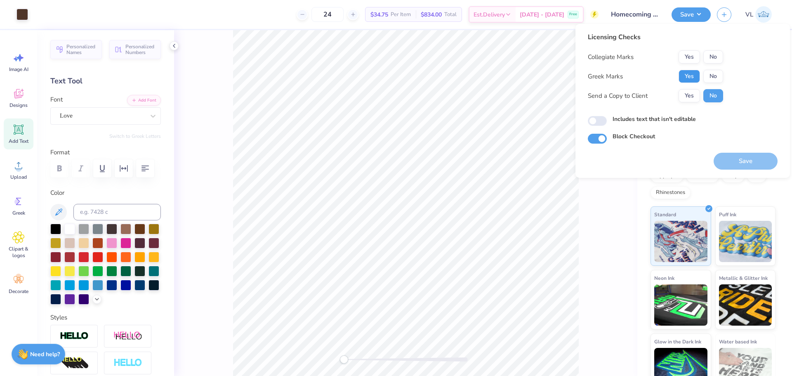
click at [692, 78] on button "Yes" at bounding box center [689, 76] width 21 height 13
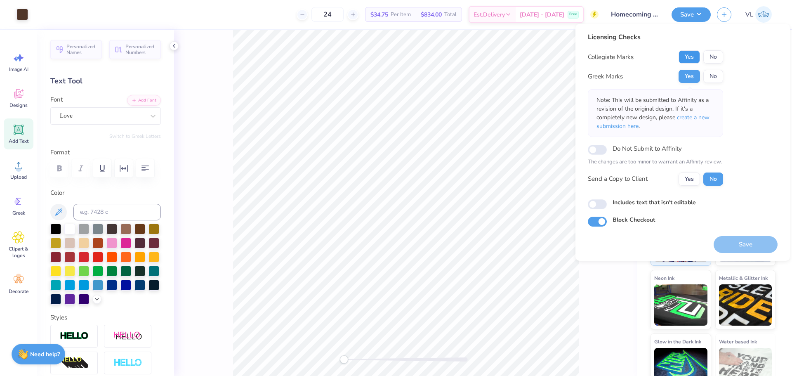
click at [695, 52] on button "Yes" at bounding box center [689, 56] width 21 height 13
click at [737, 240] on button "Save" at bounding box center [746, 244] width 64 height 17
